Goal: Task Accomplishment & Management: Use online tool/utility

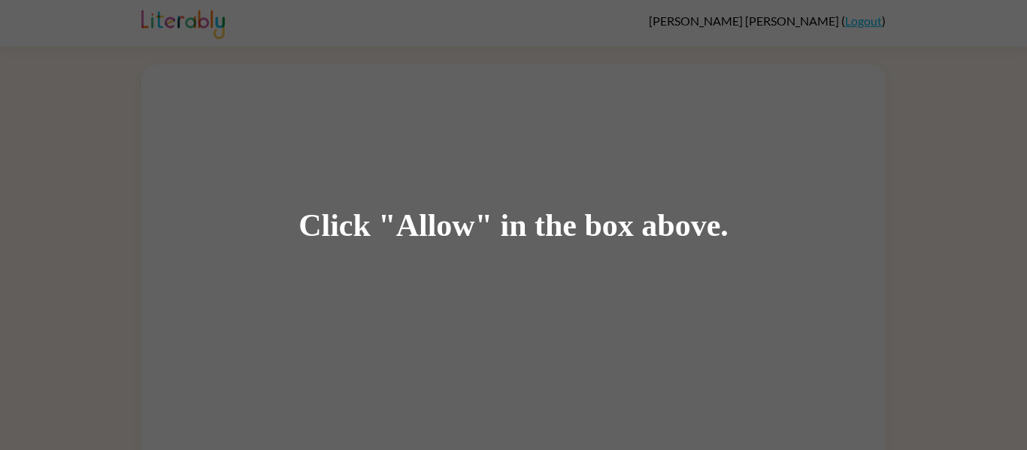
click at [234, 50] on div "Click "Allow" in the box above." at bounding box center [513, 225] width 1027 height 450
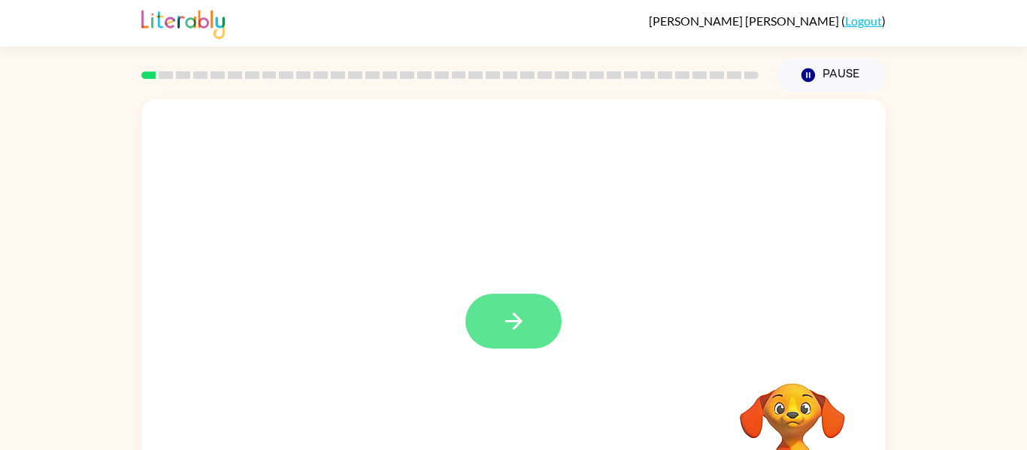
click at [529, 329] on button "button" at bounding box center [513, 321] width 96 height 55
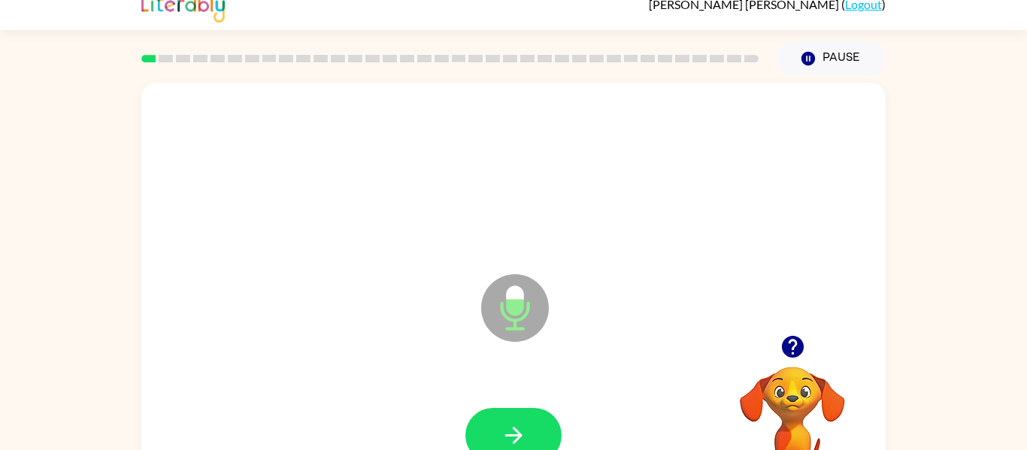
scroll to position [78, 0]
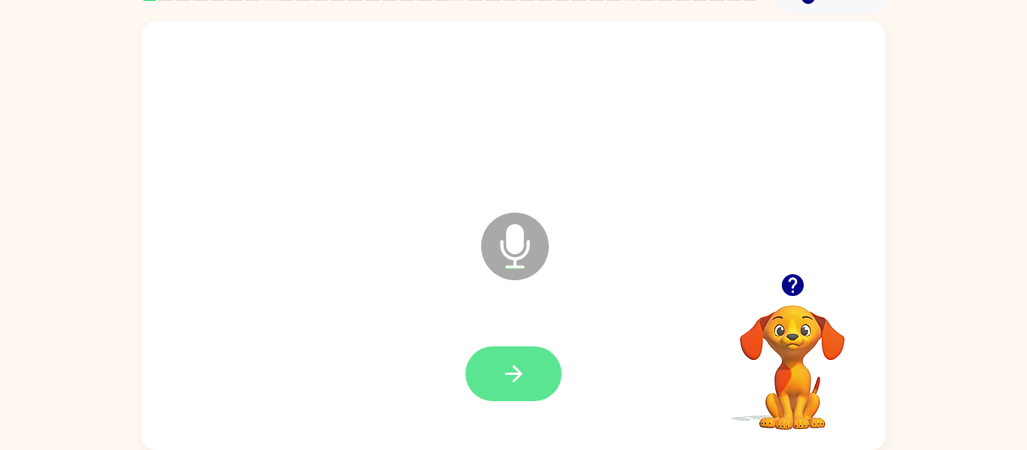
click at [531, 374] on button "button" at bounding box center [513, 374] width 96 height 55
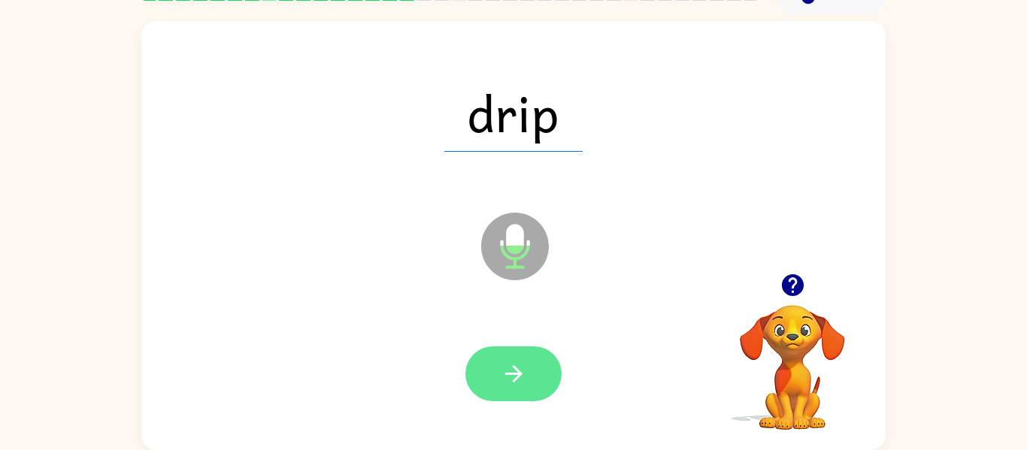
click at [548, 374] on button "button" at bounding box center [513, 374] width 96 height 55
click at [517, 367] on icon "button" at bounding box center [514, 374] width 26 height 26
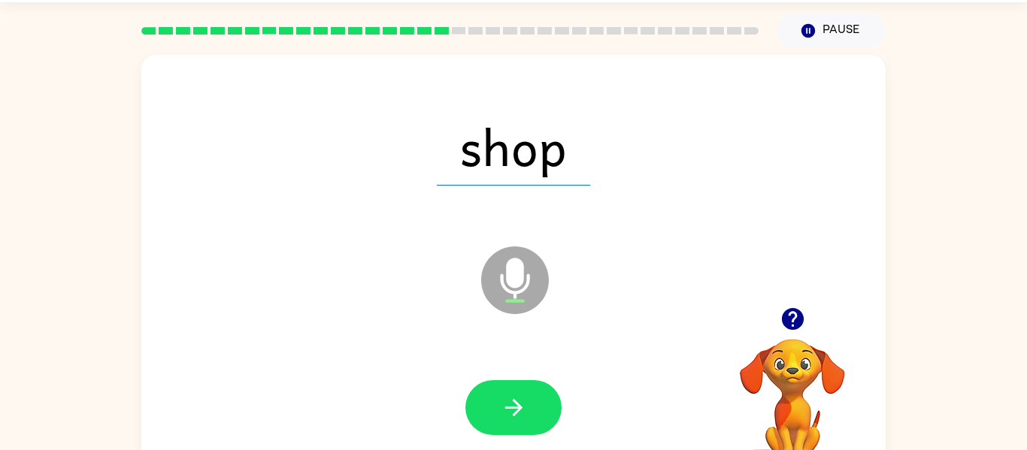
scroll to position [44, 0]
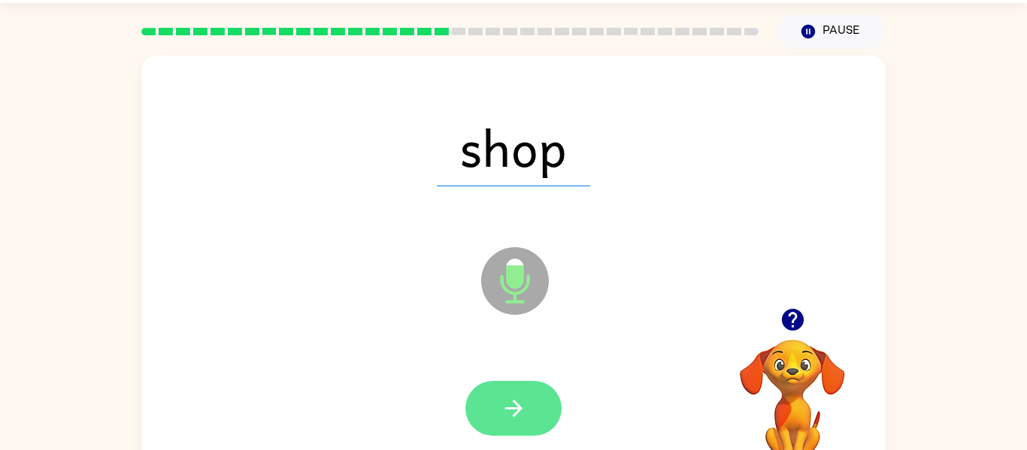
click at [522, 408] on icon "button" at bounding box center [513, 408] width 17 height 17
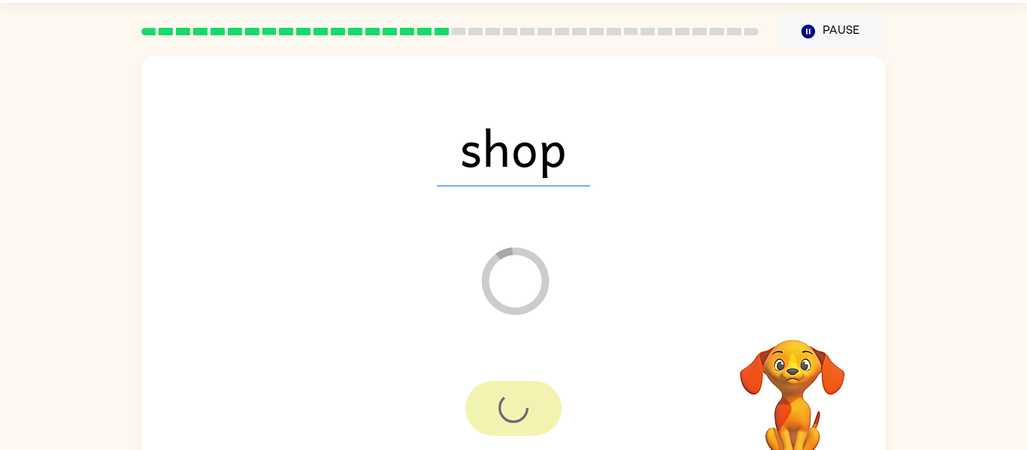
scroll to position [78, 0]
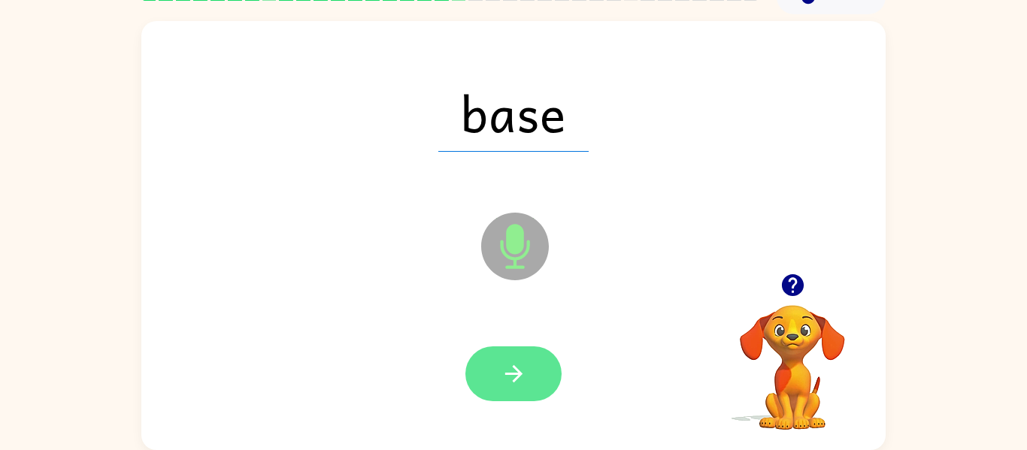
click at [525, 380] on icon "button" at bounding box center [514, 374] width 26 height 26
click at [502, 391] on button "button" at bounding box center [513, 374] width 96 height 55
click at [505, 390] on button "button" at bounding box center [513, 374] width 96 height 55
click at [518, 359] on button "button" at bounding box center [513, 374] width 96 height 55
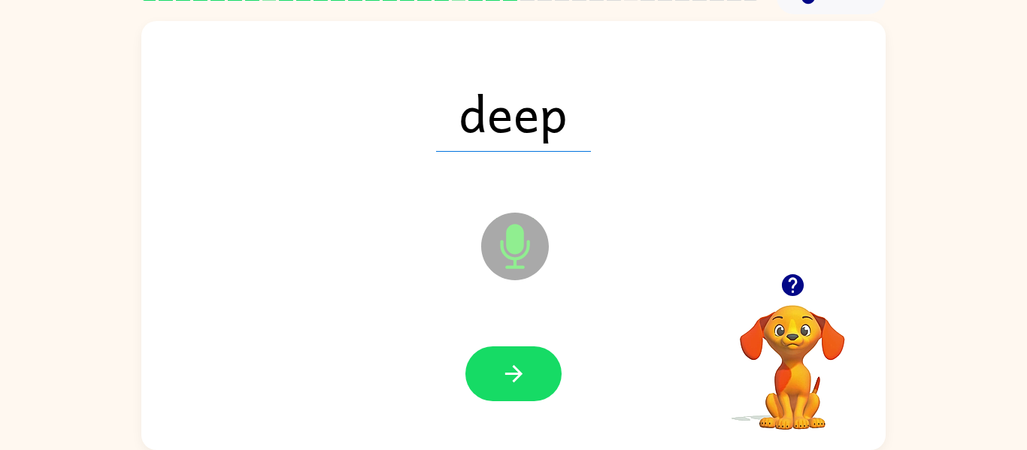
click at [523, 363] on div at bounding box center [513, 374] width 96 height 55
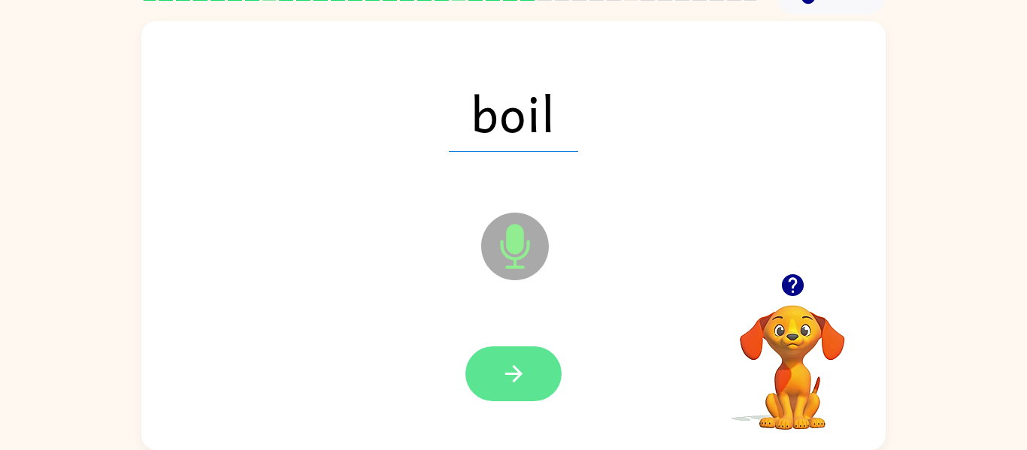
click at [515, 380] on icon "button" at bounding box center [513, 373] width 17 height 17
click at [523, 357] on button "button" at bounding box center [513, 374] width 96 height 55
click at [514, 386] on icon "button" at bounding box center [514, 374] width 26 height 26
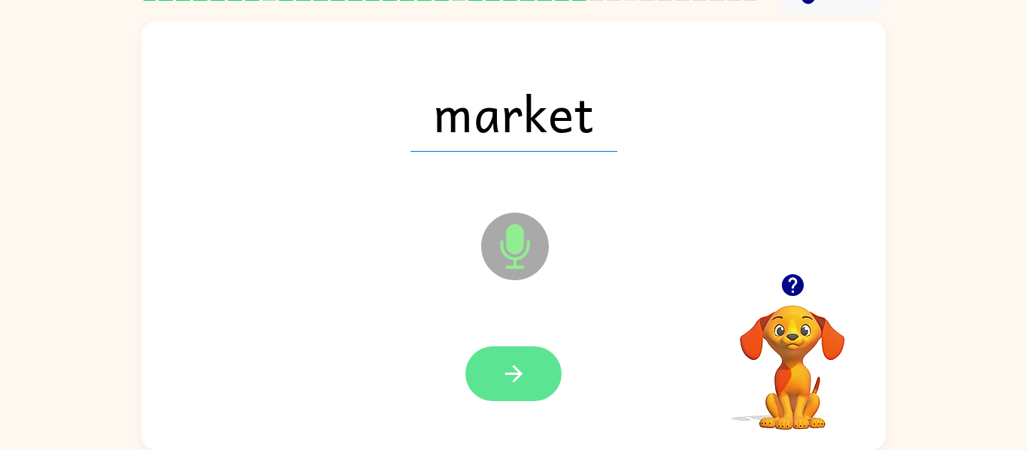
click at [541, 365] on button "button" at bounding box center [513, 374] width 96 height 55
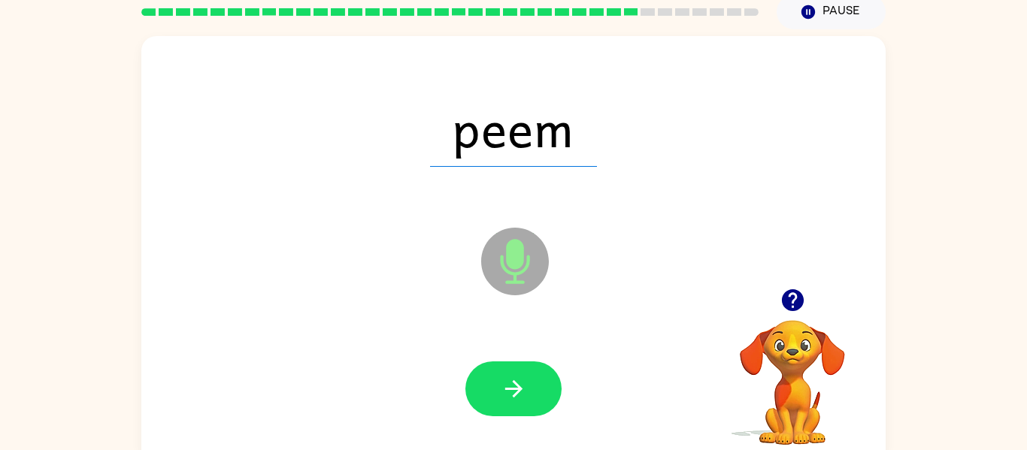
scroll to position [62, 0]
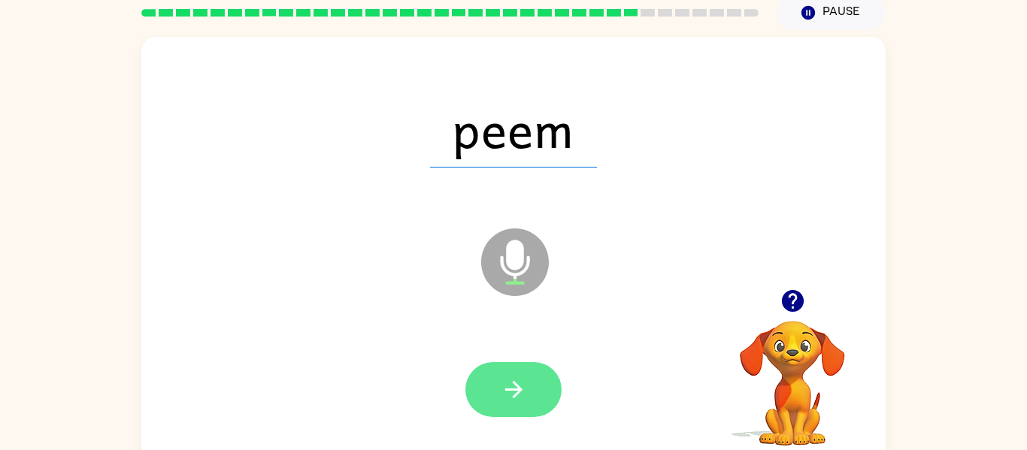
click at [504, 386] on icon "button" at bounding box center [514, 390] width 26 height 26
click at [522, 384] on icon "button" at bounding box center [514, 390] width 26 height 26
click at [516, 380] on icon "button" at bounding box center [514, 390] width 26 height 26
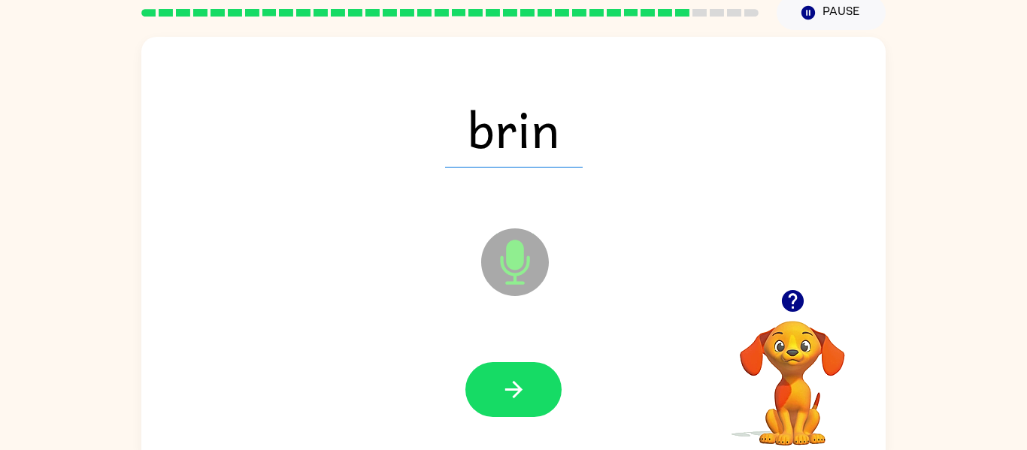
scroll to position [61, 0]
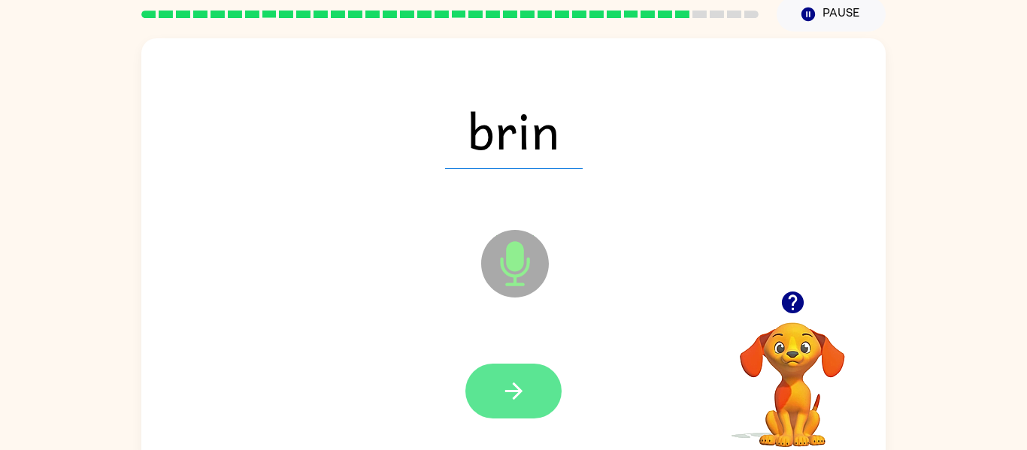
click at [529, 380] on button "button" at bounding box center [513, 391] width 96 height 55
click at [528, 386] on button "button" at bounding box center [513, 391] width 96 height 55
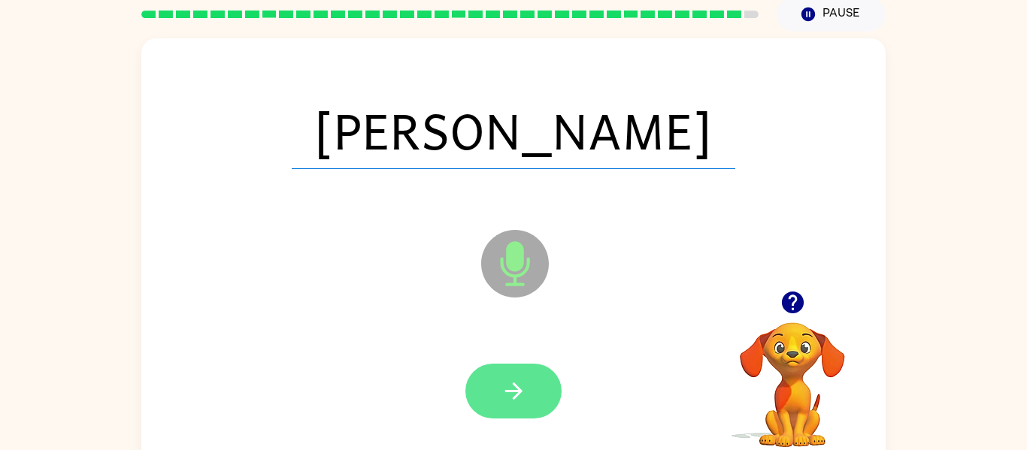
click at [521, 392] on icon "button" at bounding box center [513, 391] width 17 height 17
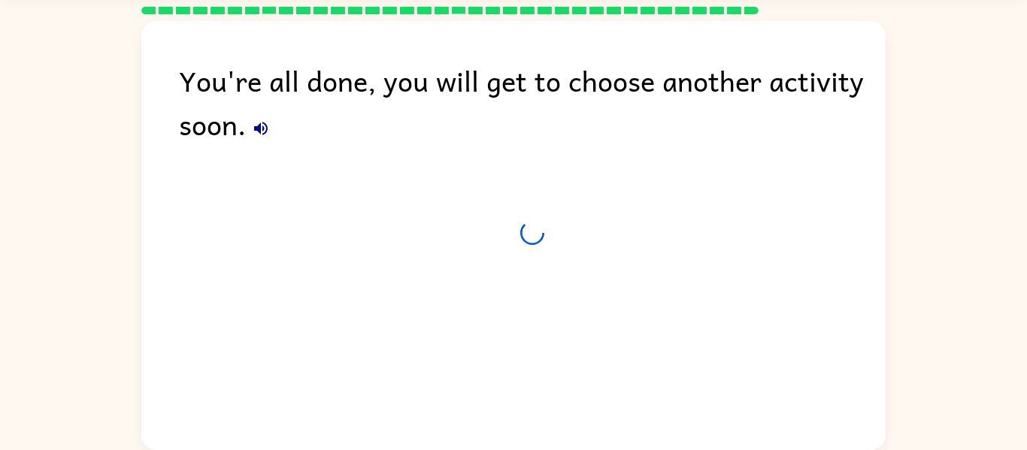
scroll to position [47, 0]
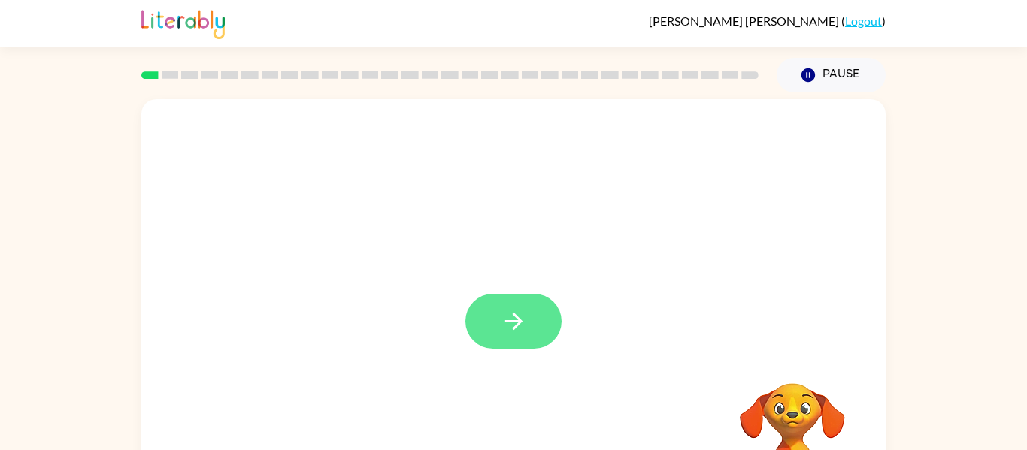
click at [529, 318] on button "button" at bounding box center [513, 321] width 96 height 55
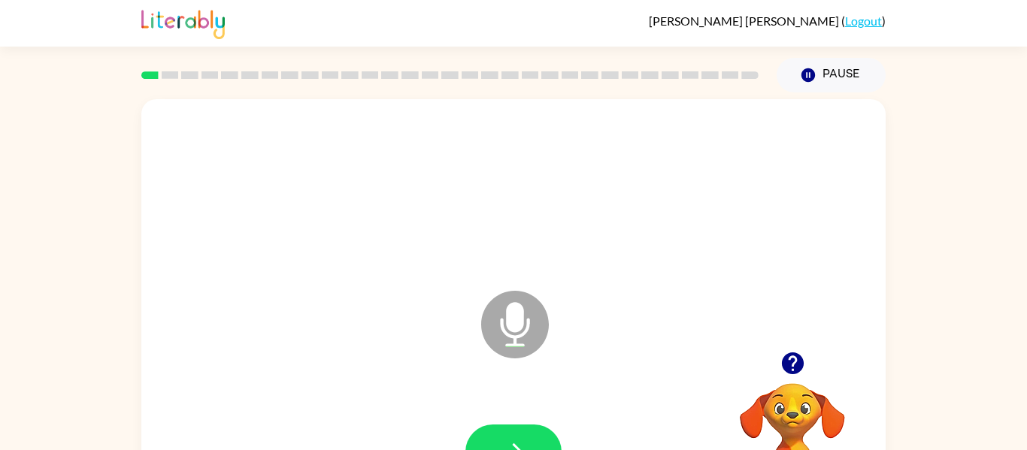
scroll to position [78, 0]
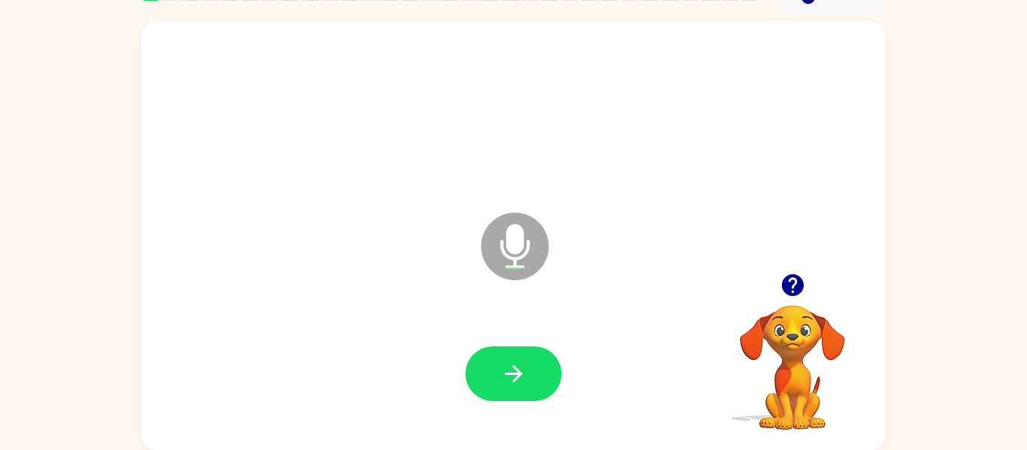
click at [514, 379] on div at bounding box center [513, 374] width 714 height 123
click at [549, 383] on button "button" at bounding box center [513, 374] width 96 height 55
click at [517, 378] on icon "button" at bounding box center [513, 373] width 17 height 17
click at [502, 371] on icon "button" at bounding box center [514, 374] width 26 height 26
click at [549, 371] on button "button" at bounding box center [513, 374] width 96 height 55
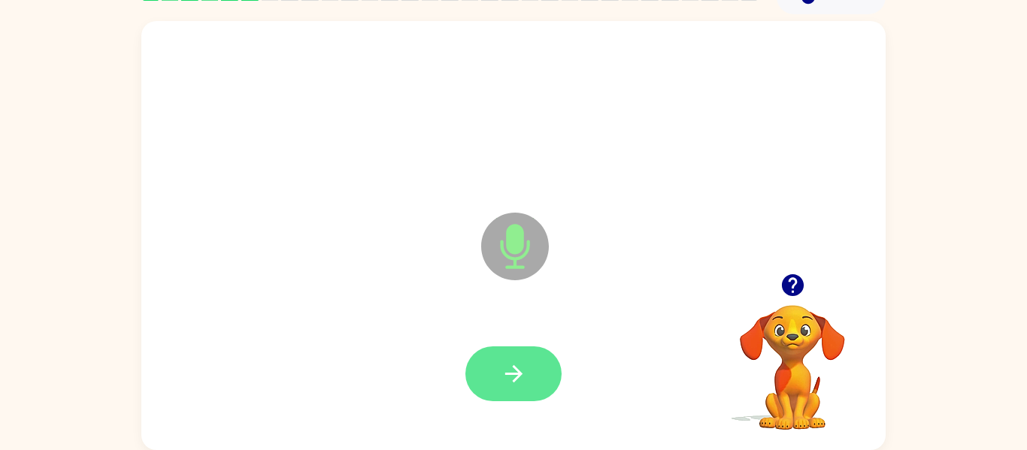
click at [523, 372] on icon "button" at bounding box center [514, 374] width 26 height 26
click at [536, 356] on button "button" at bounding box center [513, 374] width 96 height 55
click at [538, 383] on button "button" at bounding box center [513, 374] width 96 height 55
click at [523, 370] on icon "button" at bounding box center [514, 374] width 26 height 26
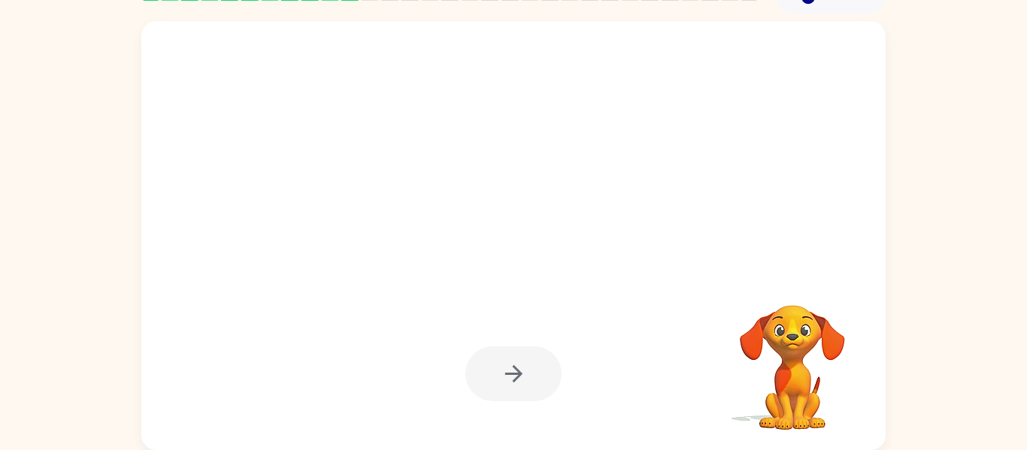
click at [530, 350] on div at bounding box center [513, 374] width 96 height 55
click at [517, 394] on div at bounding box center [513, 374] width 96 height 55
click at [542, 363] on div at bounding box center [513, 374] width 96 height 55
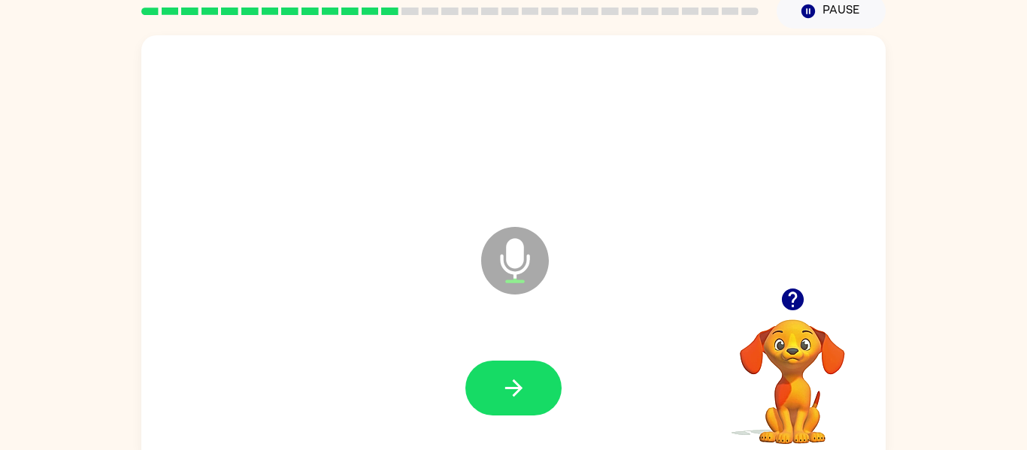
scroll to position [0, 0]
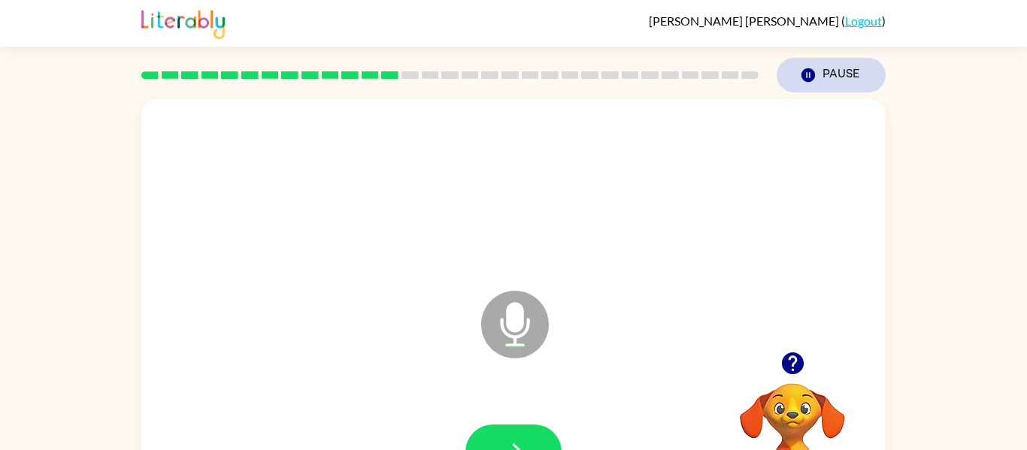
click at [842, 77] on button "Pause Pause" at bounding box center [831, 75] width 109 height 35
